Goal: Transaction & Acquisition: Book appointment/travel/reservation

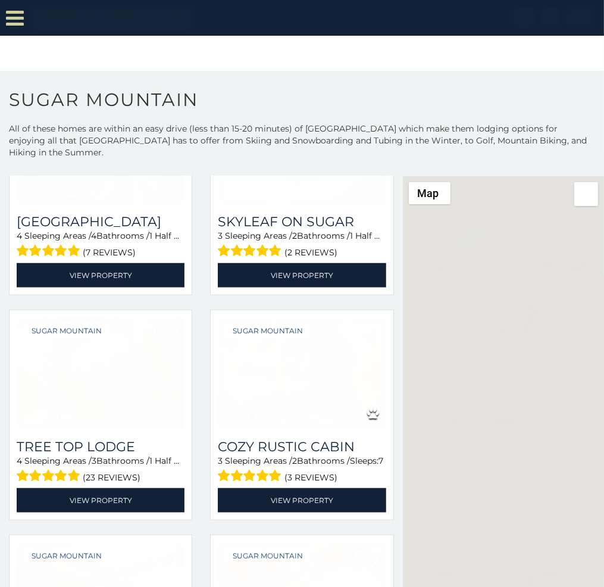
scroll to position [654, 0]
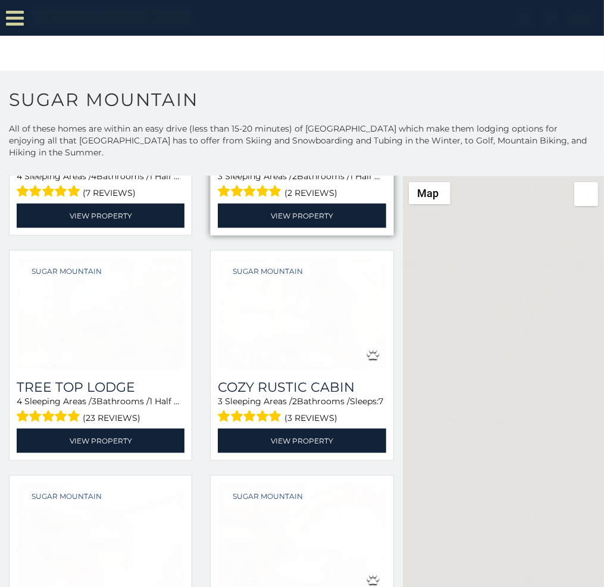
click at [210, 199] on div "Sugar Mountain from $195 daily Skyleaf on Sugar 3 Sleeping Areas / 2 Bathrooms …" at bounding box center [301, 130] width 183 height 211
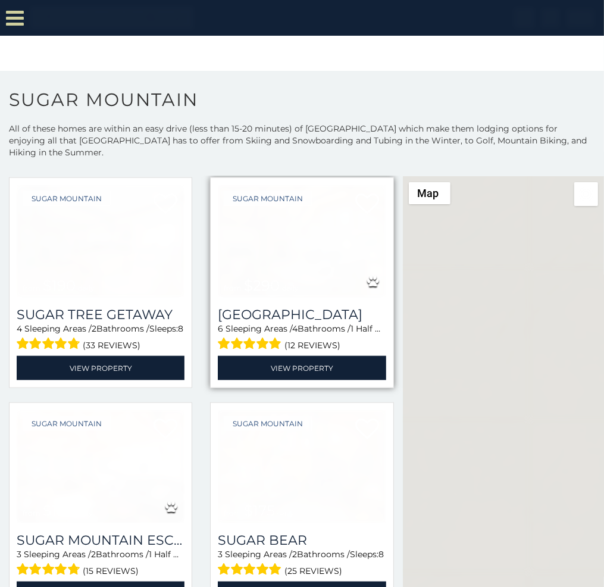
scroll to position [1011, 0]
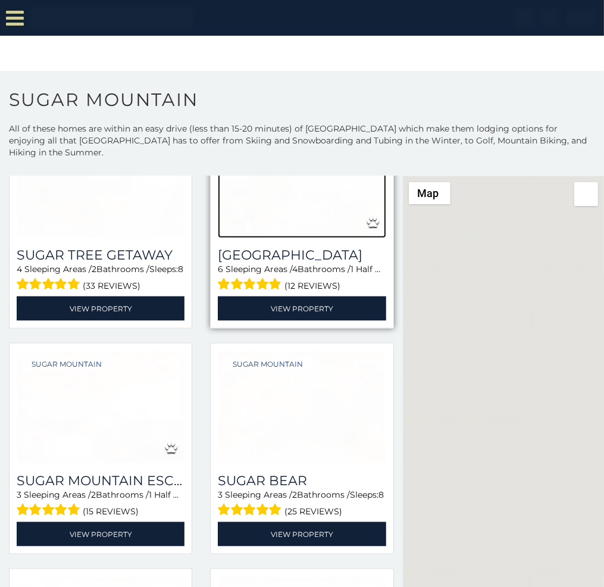
click at [302, 219] on img at bounding box center [302, 182] width 168 height 112
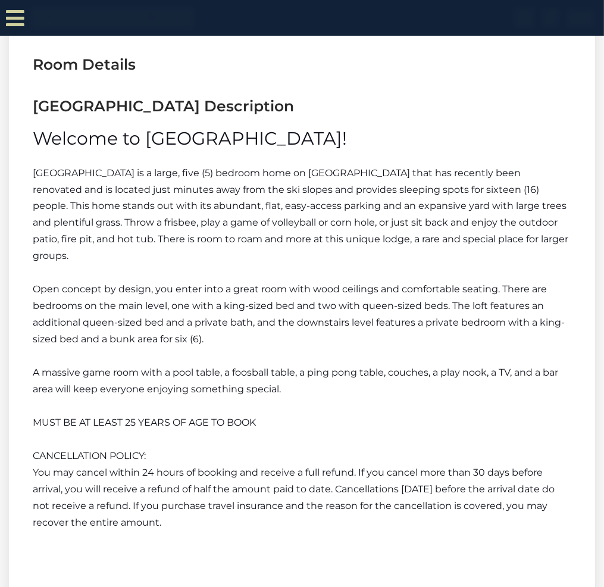
scroll to position [1656, 0]
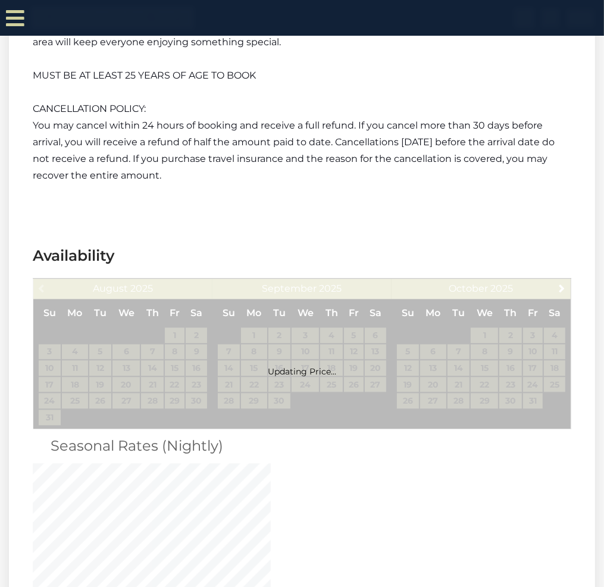
click at [278, 293] on div "Updating Price..." at bounding box center [302, 353] width 538 height 151
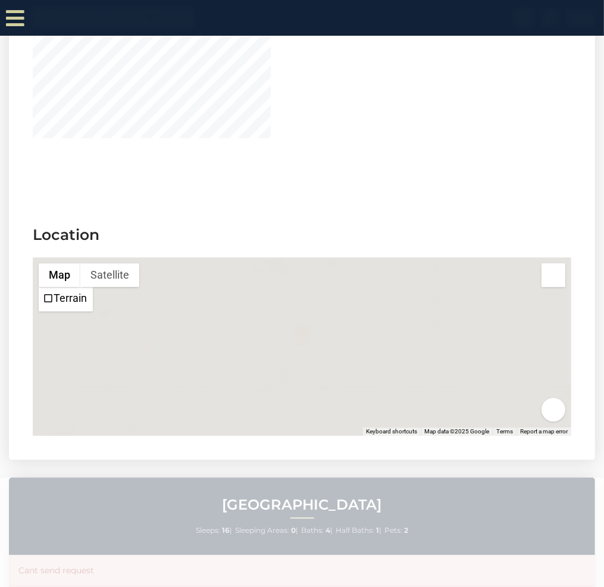
scroll to position [1564, 0]
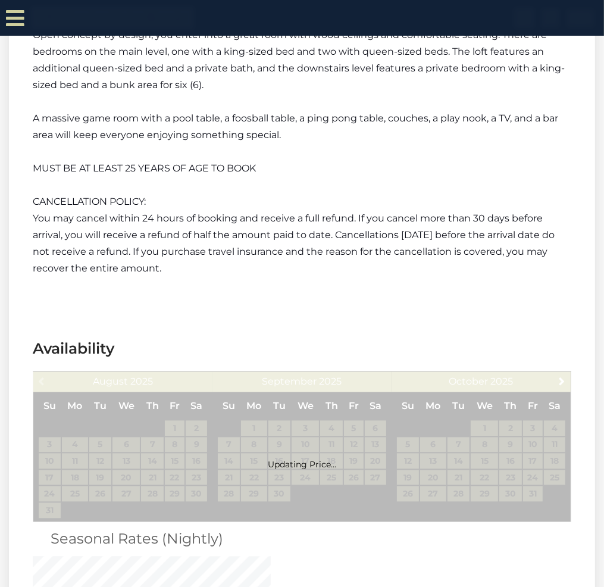
click at [306, 294] on section "[GEOGRAPHIC_DATA] Description Welcome to [GEOGRAPHIC_DATA]! [GEOGRAPHIC_DATA] i…" at bounding box center [302, 71] width 586 height 497
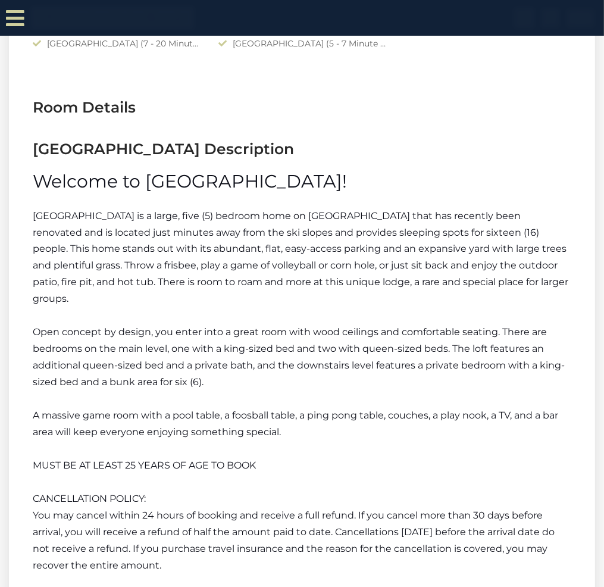
scroll to position [1573, 0]
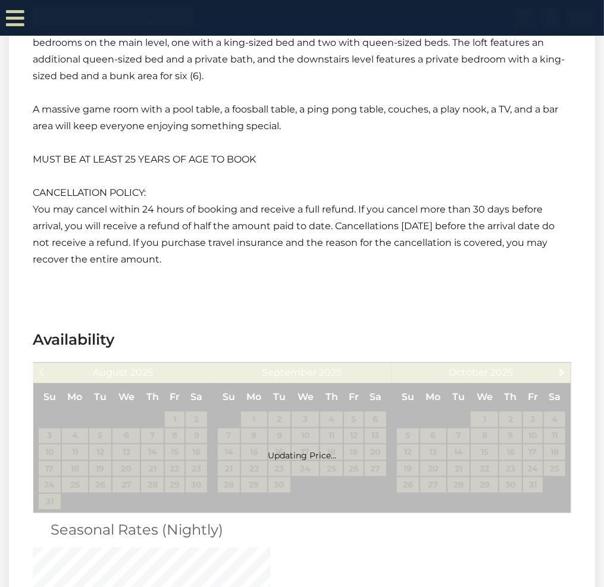
click at [266, 293] on section "[GEOGRAPHIC_DATA] Description Welcome to [GEOGRAPHIC_DATA]! [GEOGRAPHIC_DATA] i…" at bounding box center [302, 62] width 586 height 497
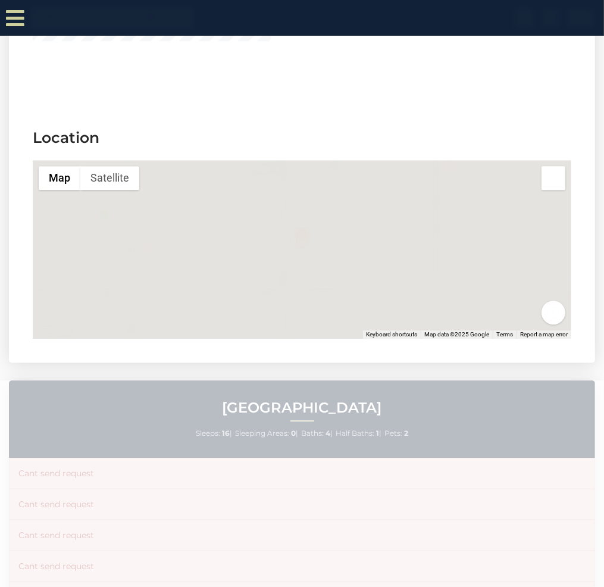
scroll to position [1728, 0]
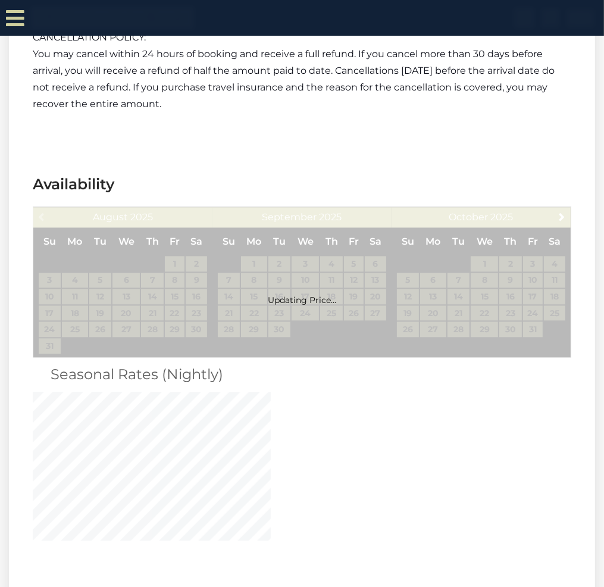
click at [207, 294] on div "Updating Price..." at bounding box center [302, 281] width 538 height 151
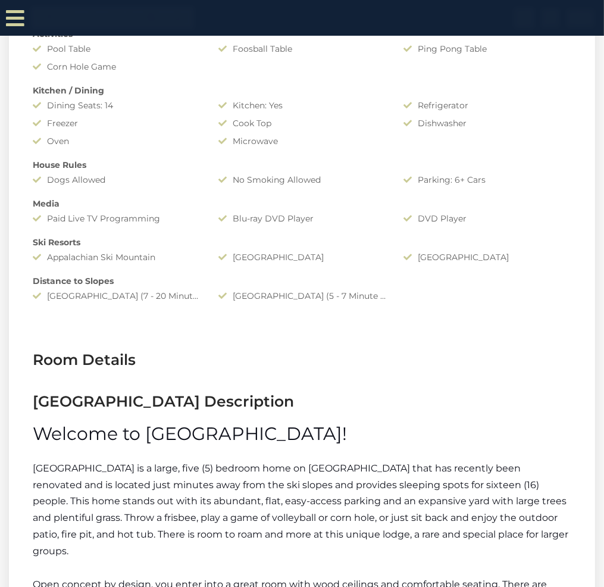
scroll to position [954, 0]
